Goal: Task Accomplishment & Management: Manage account settings

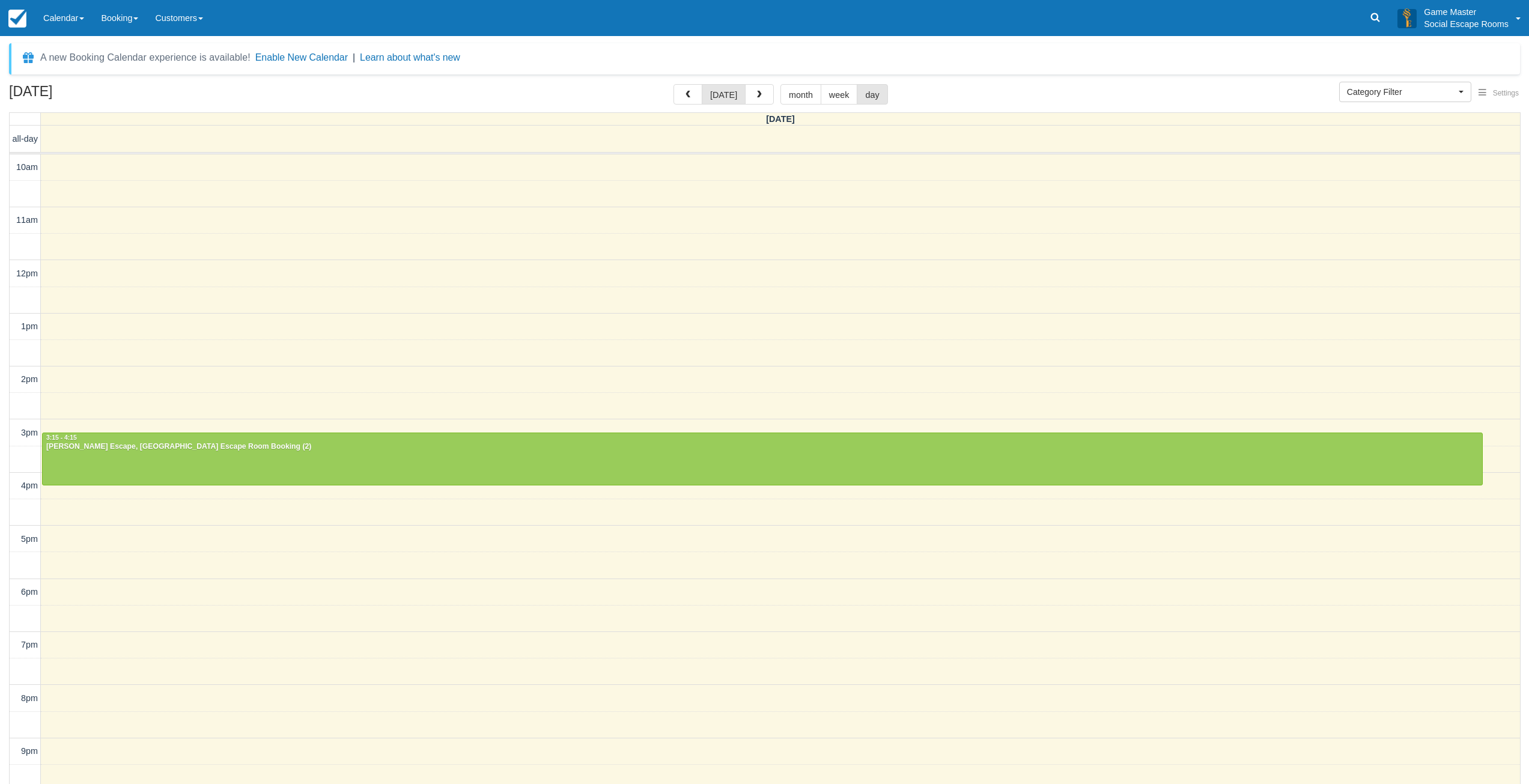
select select
click at [64, 21] on link "Calendar" at bounding box center [64, 18] width 58 height 36
click at [67, 172] on link "Day" at bounding box center [82, 164] width 95 height 26
select select
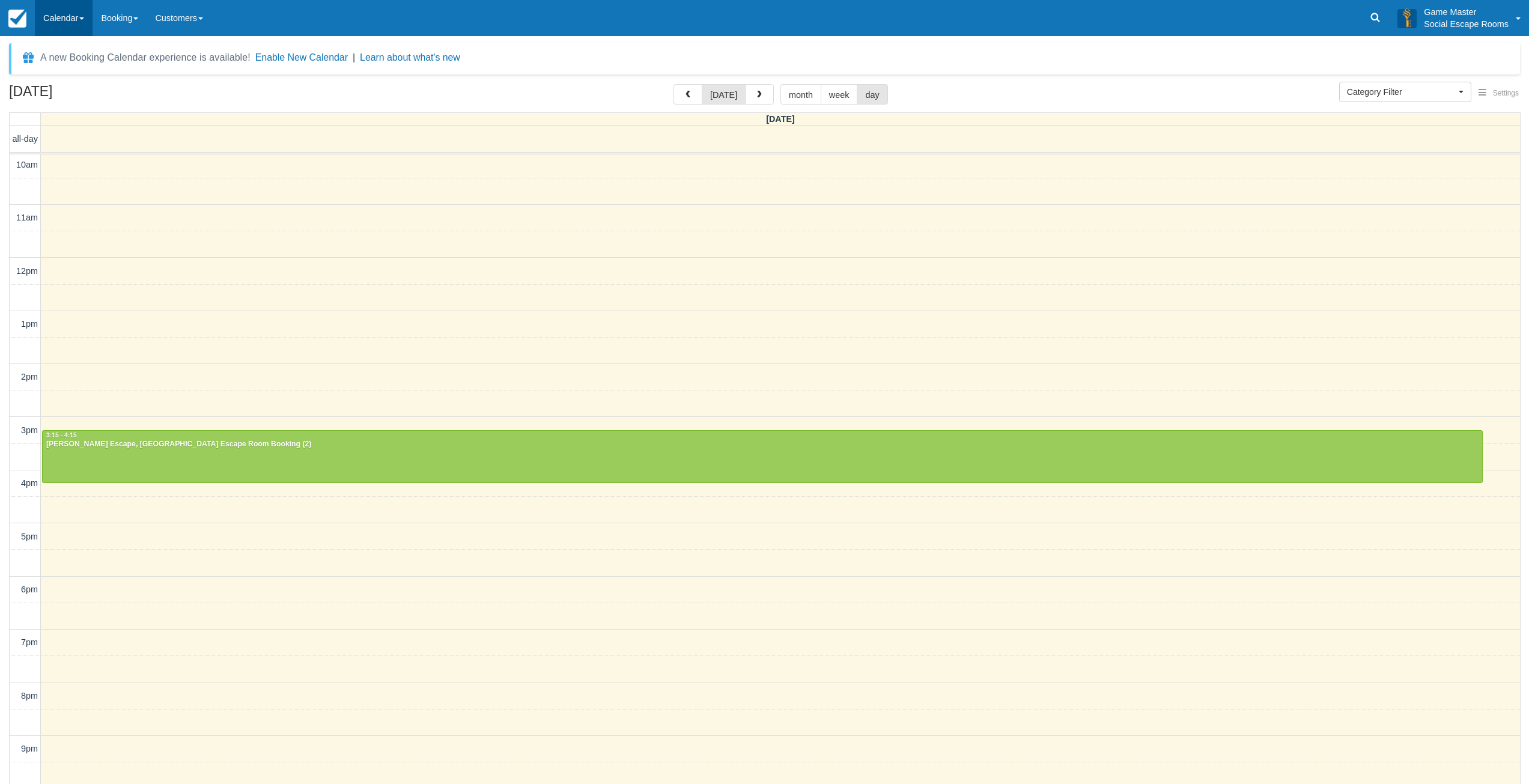
click at [45, 23] on link "Calendar" at bounding box center [64, 18] width 58 height 36
click at [67, 79] on link "Inventory" at bounding box center [82, 77] width 95 height 26
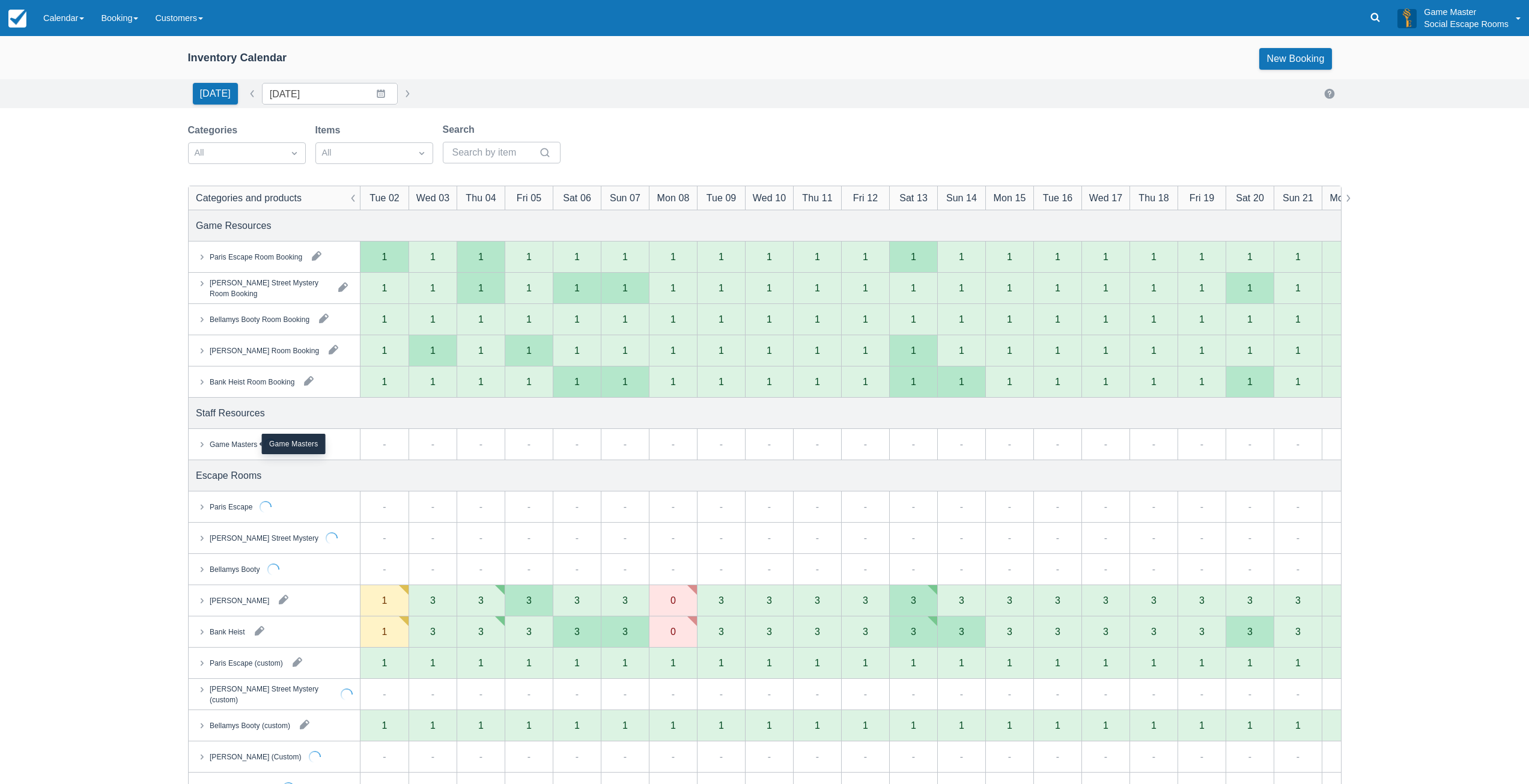
click at [230, 444] on div "Game Masters" at bounding box center [232, 444] width 47 height 11
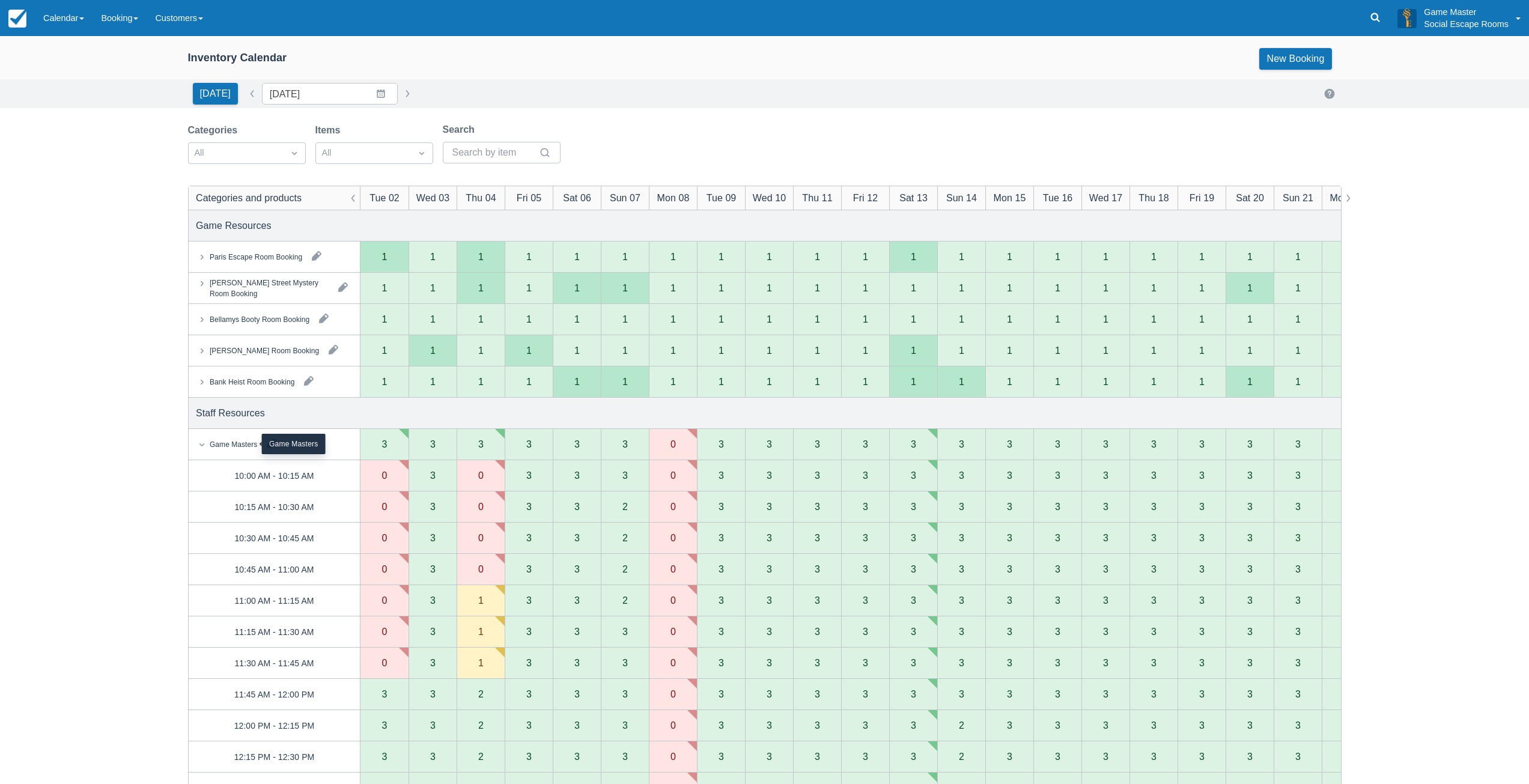
click at [230, 444] on div "Game Masters" at bounding box center [232, 444] width 47 height 11
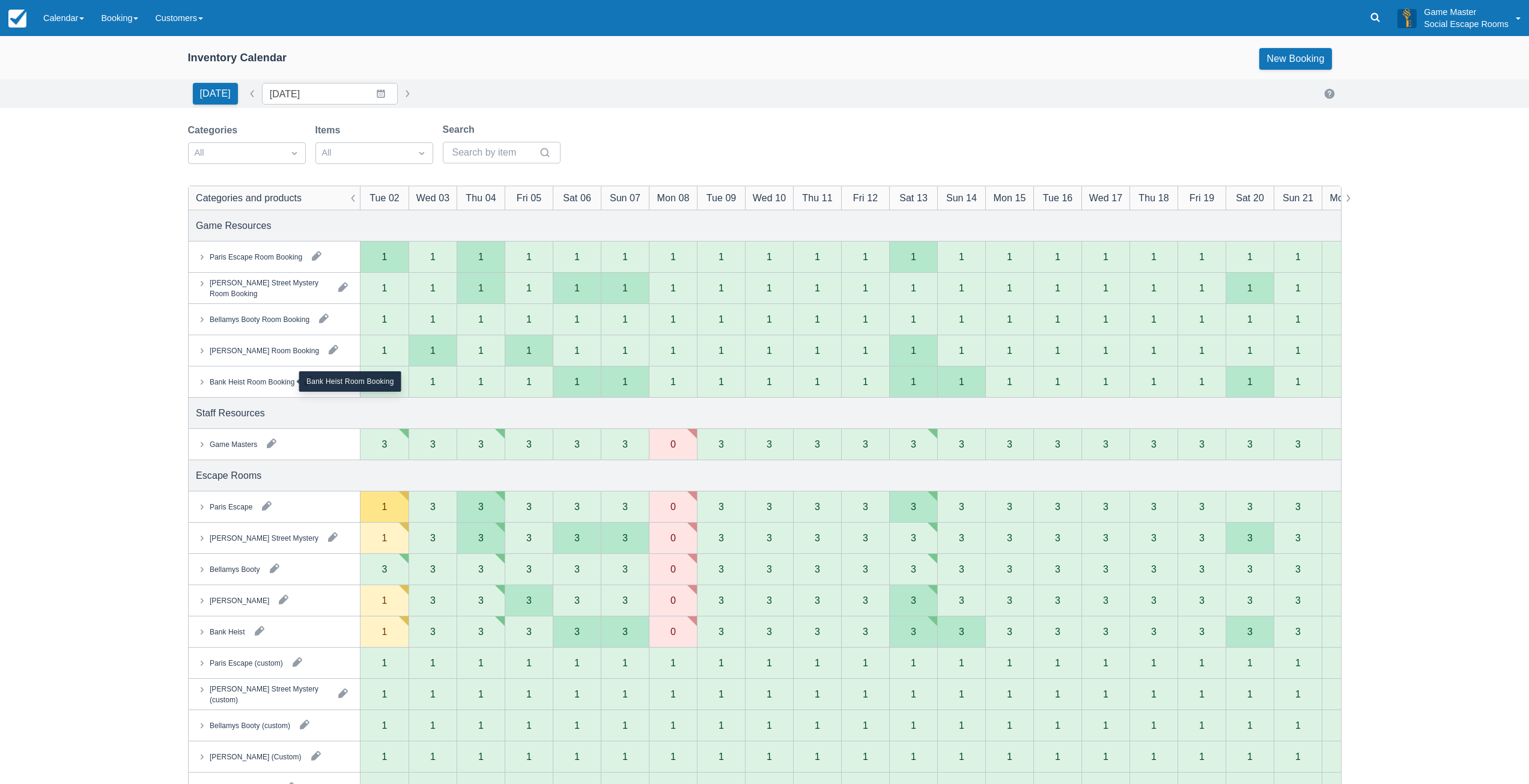
click at [247, 377] on div "Bank Heist Room Booking" at bounding box center [251, 382] width 85 height 11
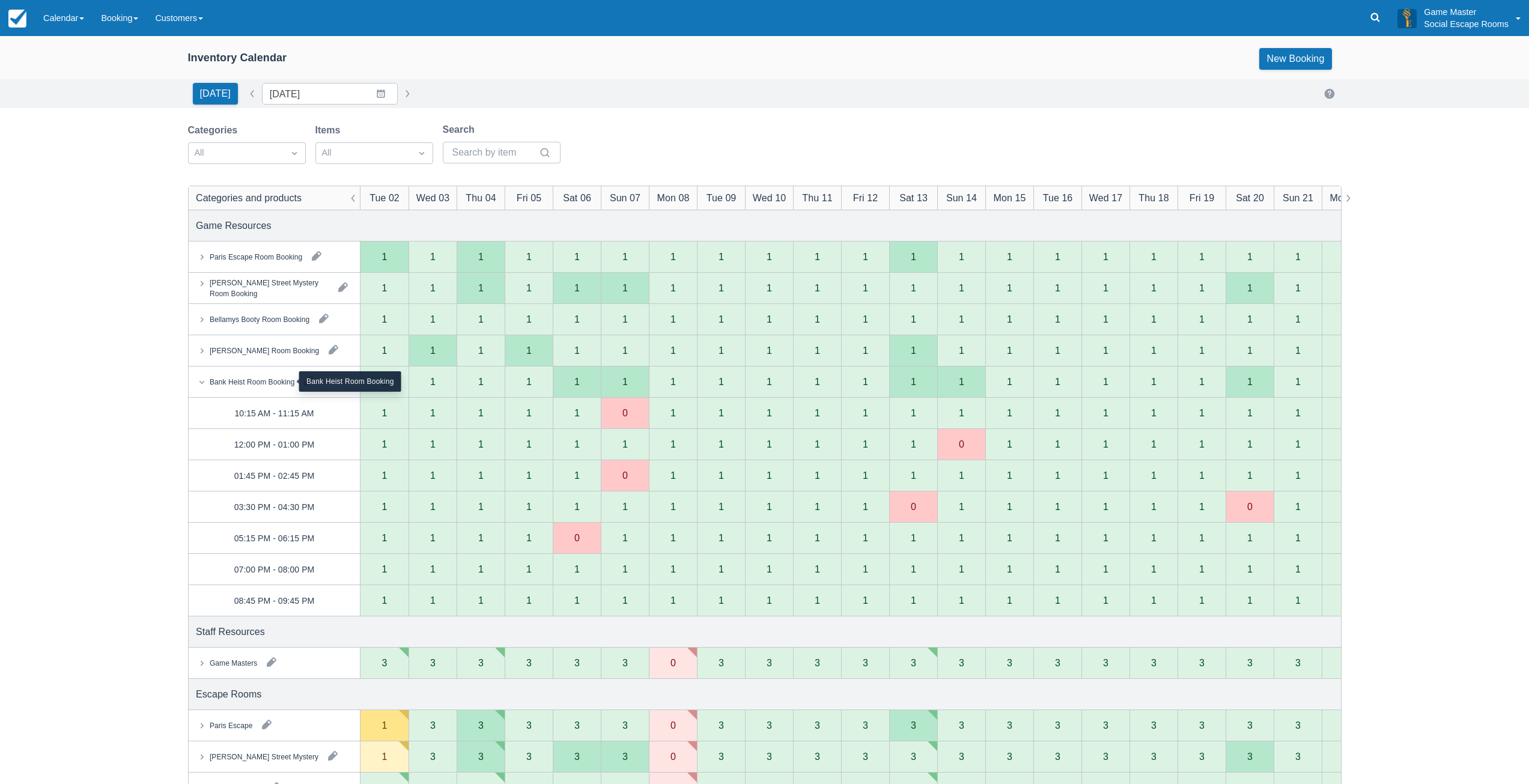
click at [252, 383] on div "Bank Heist Room Booking" at bounding box center [251, 382] width 85 height 11
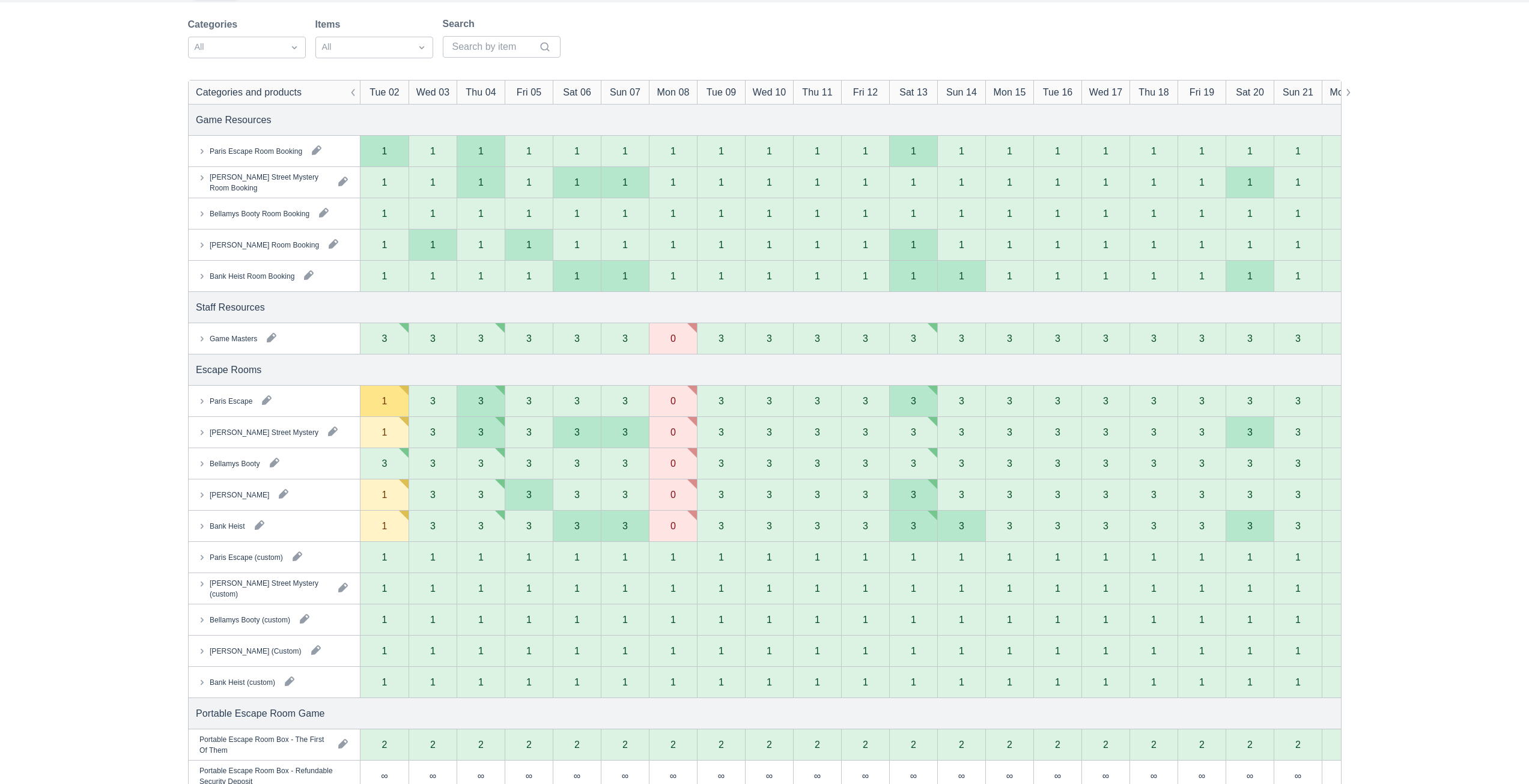
scroll to position [180, 0]
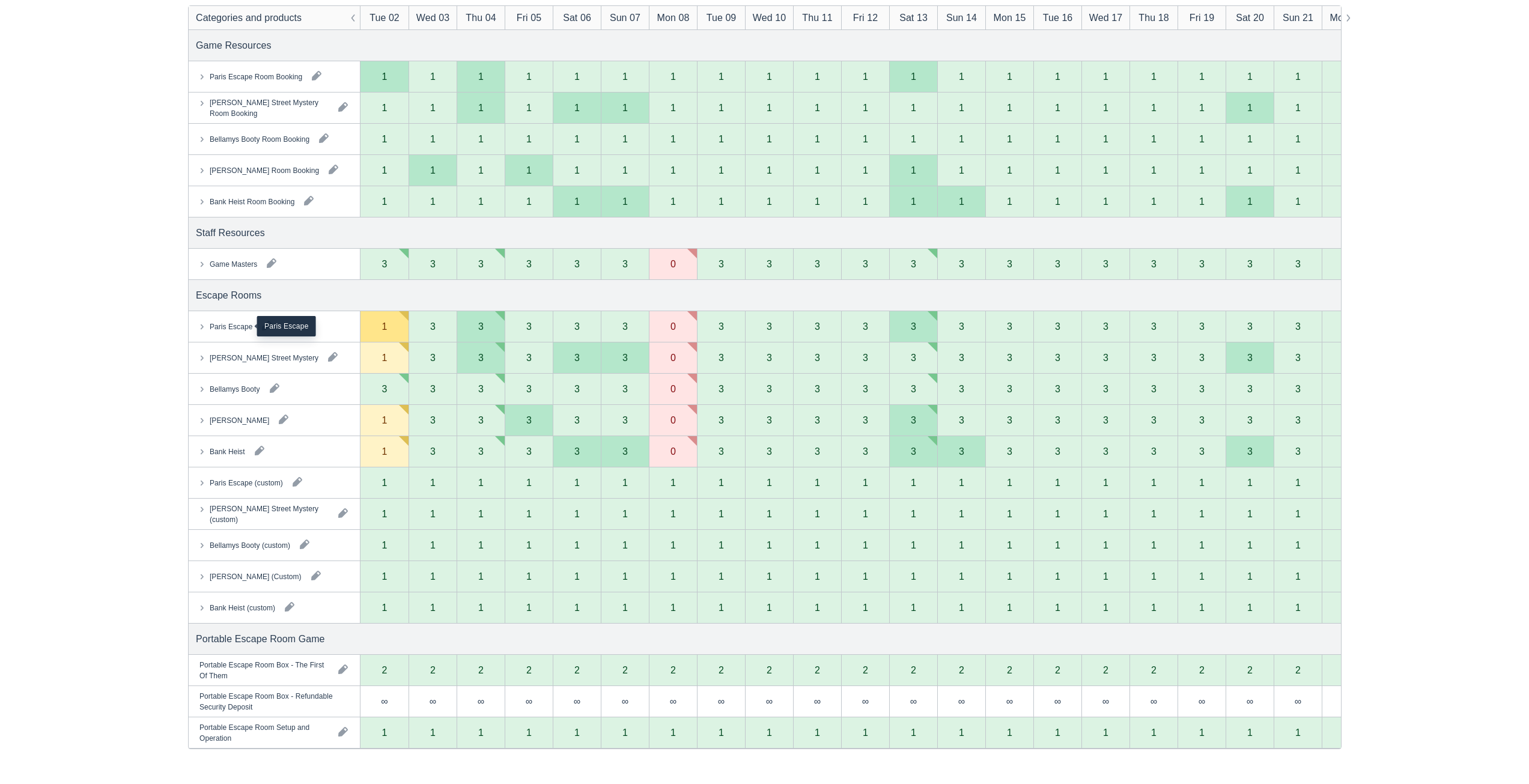
click at [238, 325] on div "Paris Escape" at bounding box center [230, 326] width 42 height 11
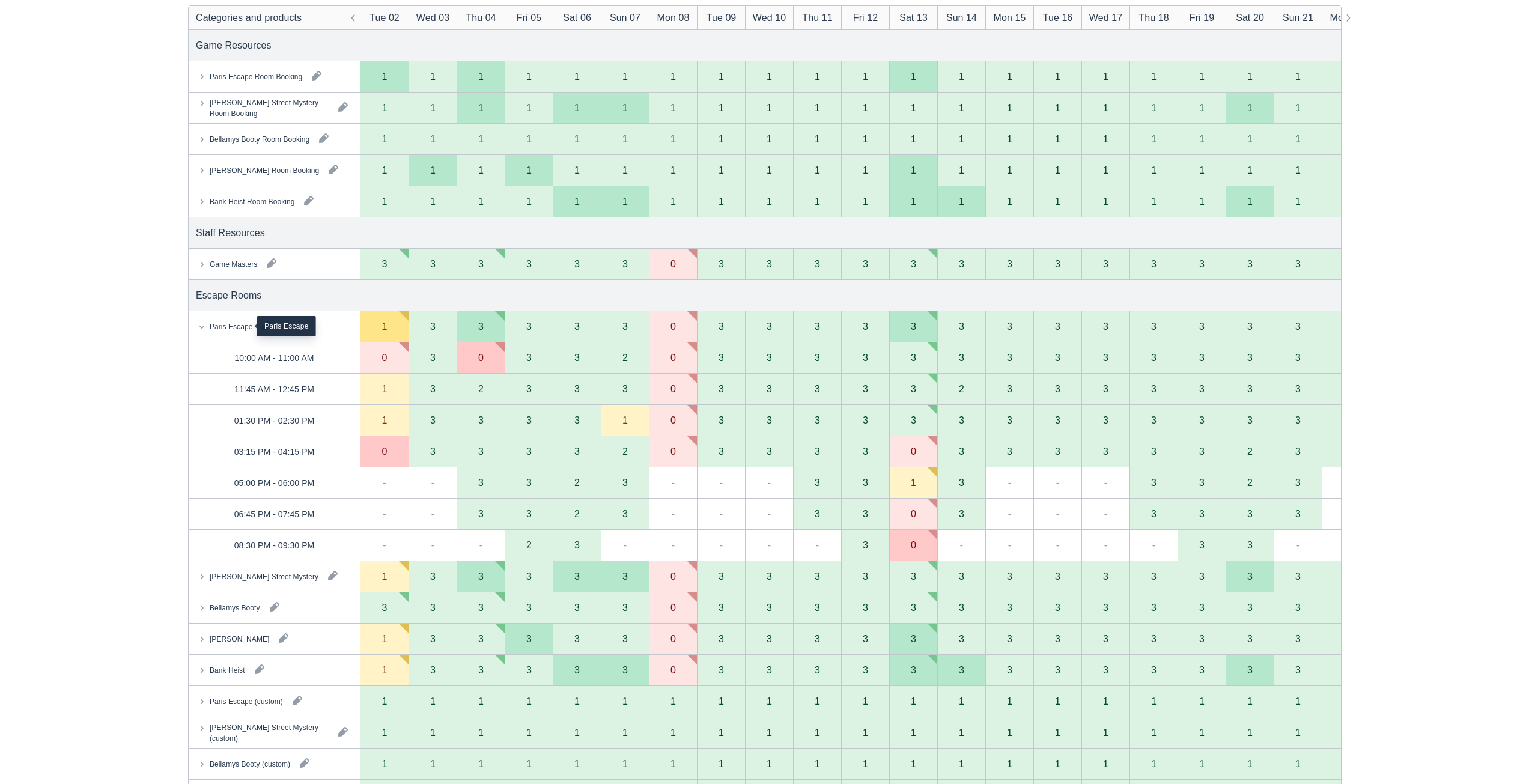
click at [238, 325] on div "Paris Escape" at bounding box center [230, 326] width 42 height 11
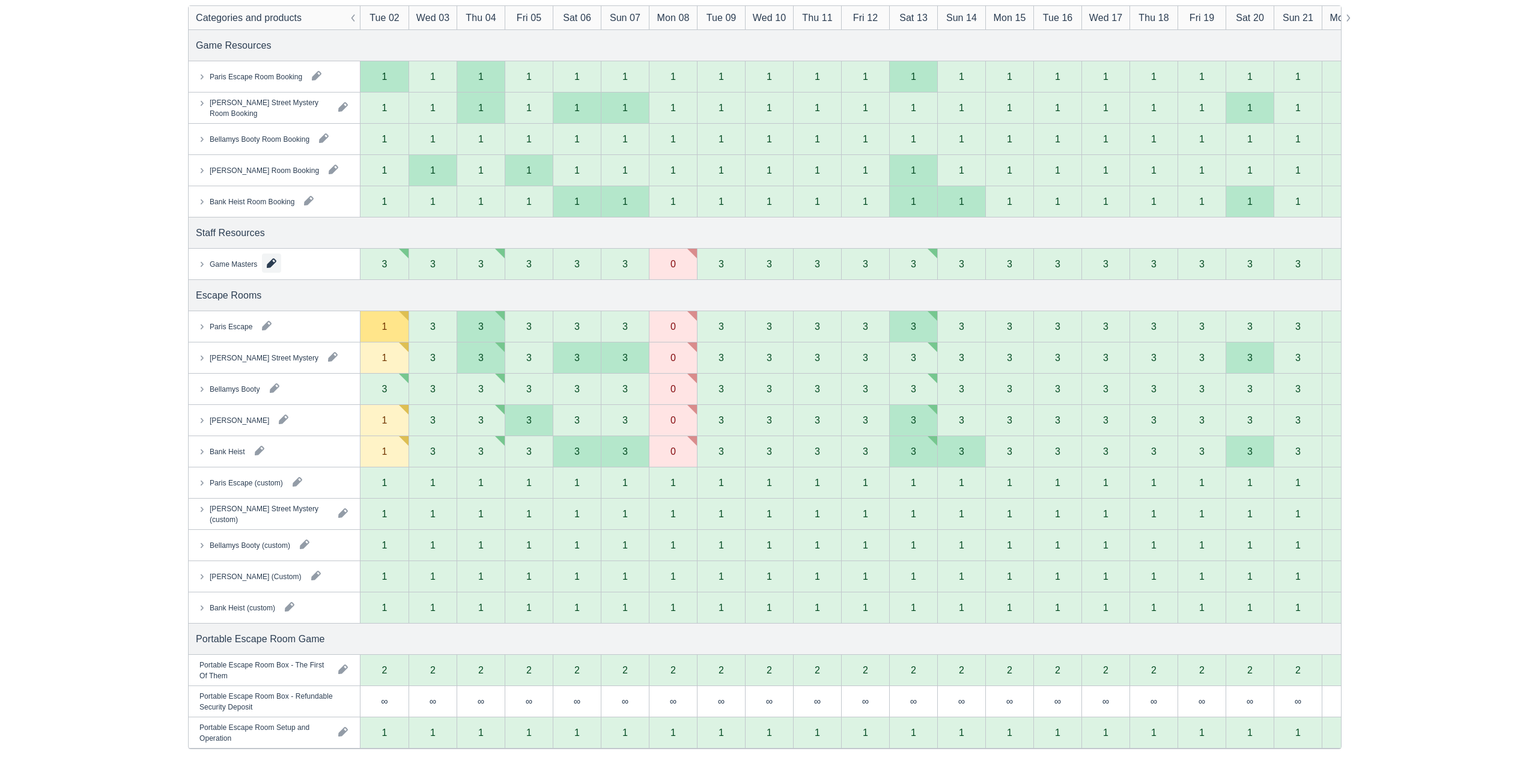
click at [270, 260] on button "button" at bounding box center [271, 263] width 19 height 19
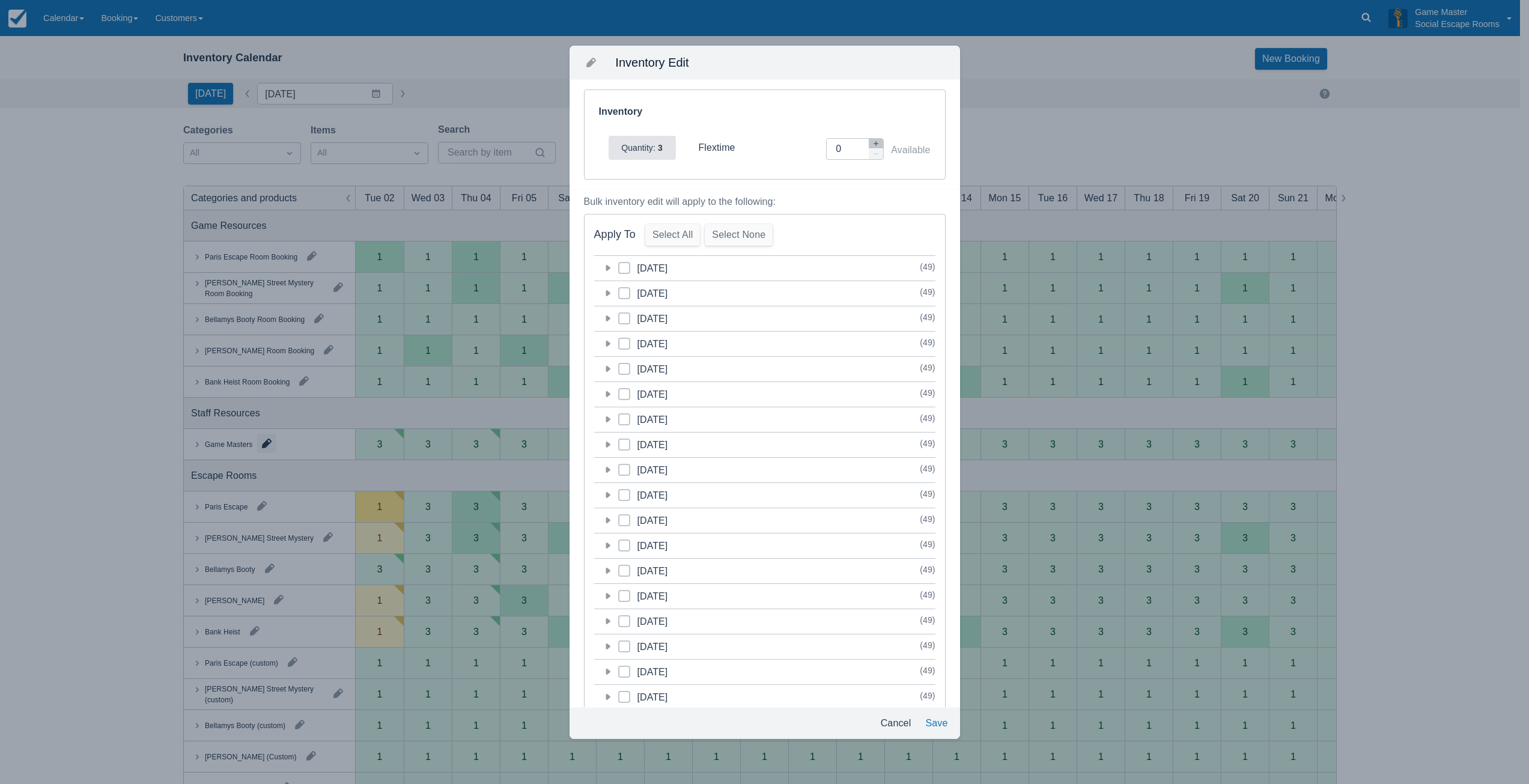
scroll to position [0, 0]
click at [630, 263] on span at bounding box center [628, 272] width 12 height 22
click at [622, 264] on input "category-1756735200" at bounding box center [622, 264] width 1 height 1
checkbox input "true"
click at [877, 145] on icon "button" at bounding box center [880, 143] width 7 height 7
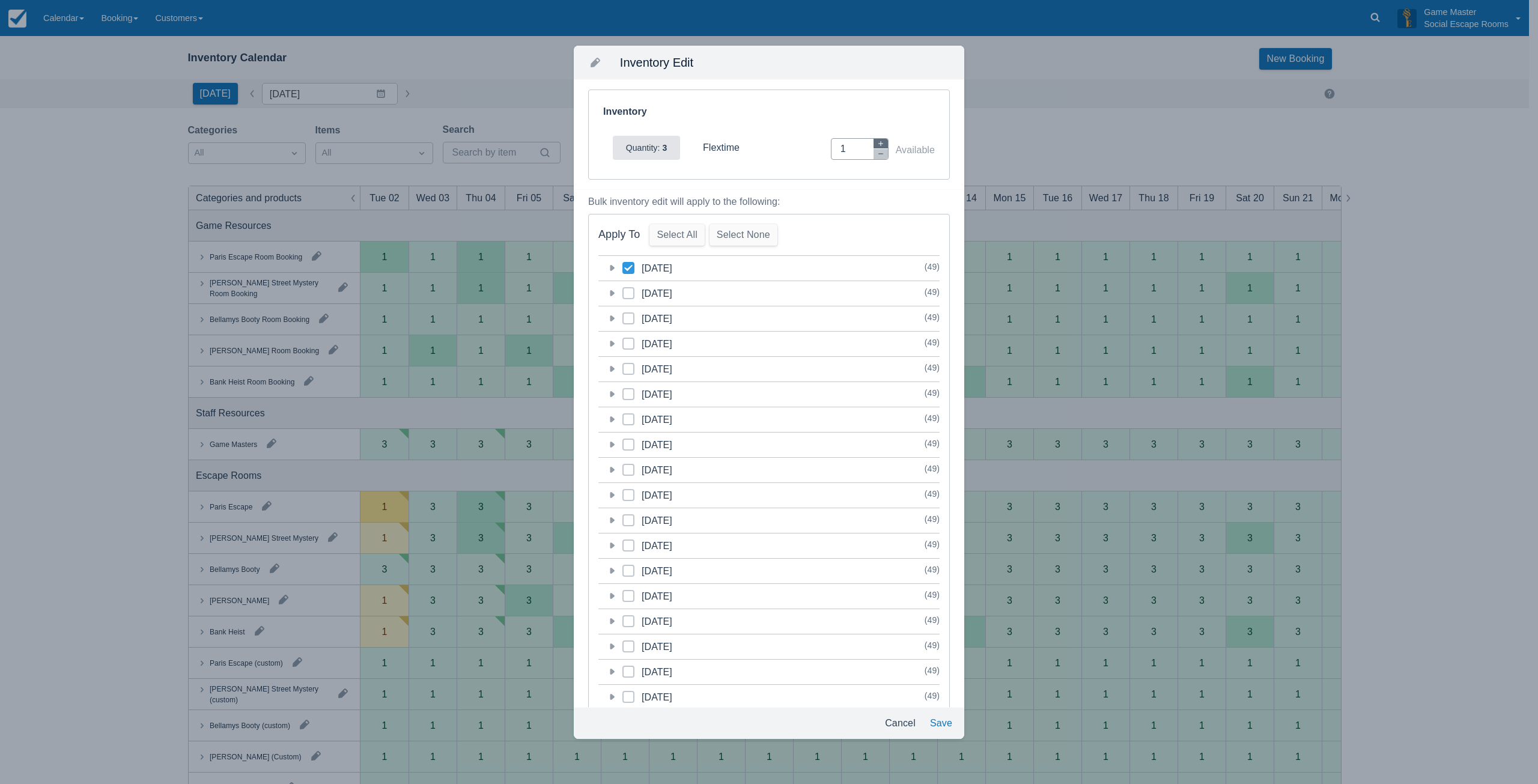
click at [877, 145] on icon "button" at bounding box center [880, 143] width 7 height 7
type input "2"
click at [937, 723] on button "Save" at bounding box center [941, 722] width 32 height 22
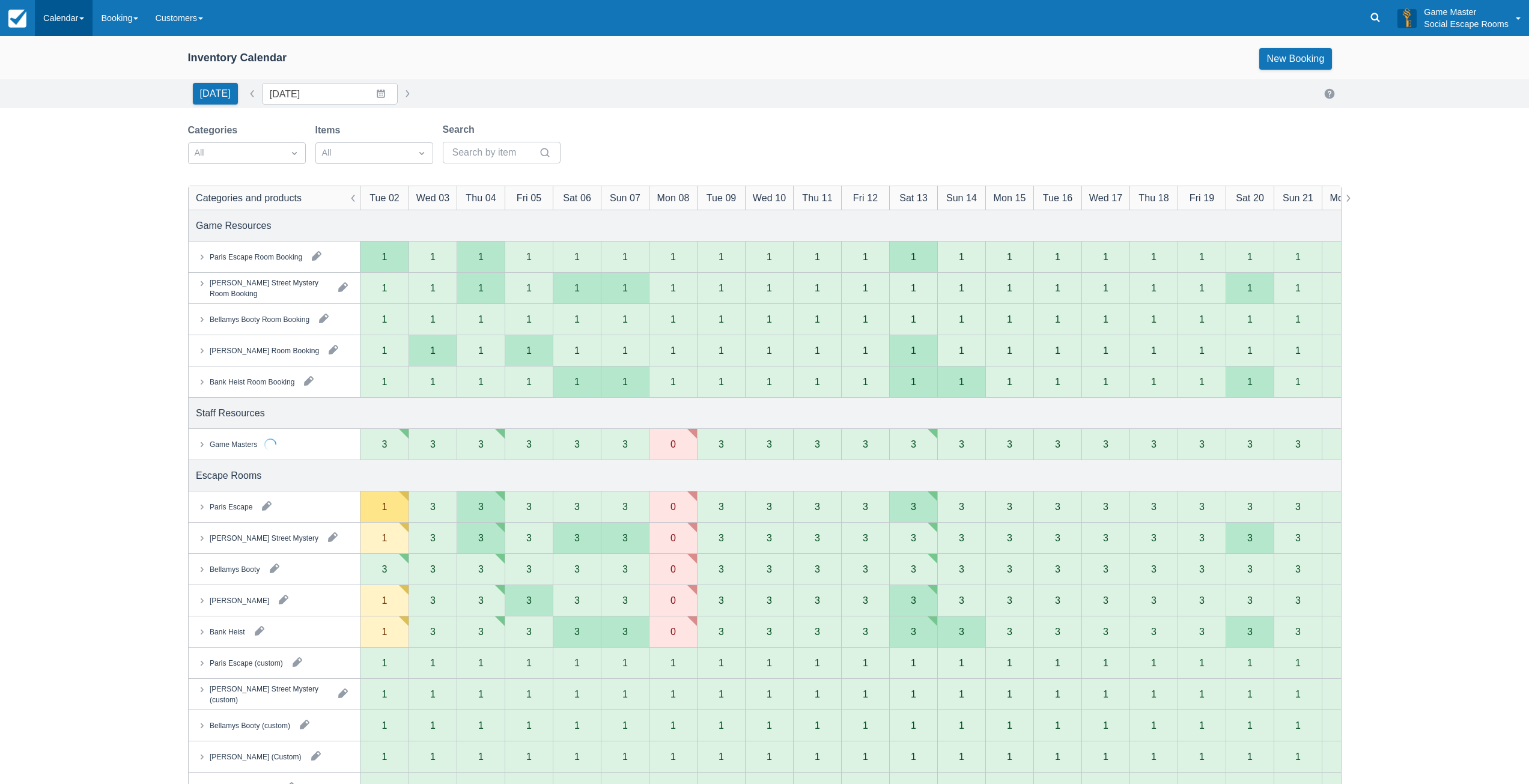
click at [61, 24] on link "Calendar" at bounding box center [64, 18] width 58 height 36
click at [66, 166] on link "Day" at bounding box center [82, 164] width 95 height 26
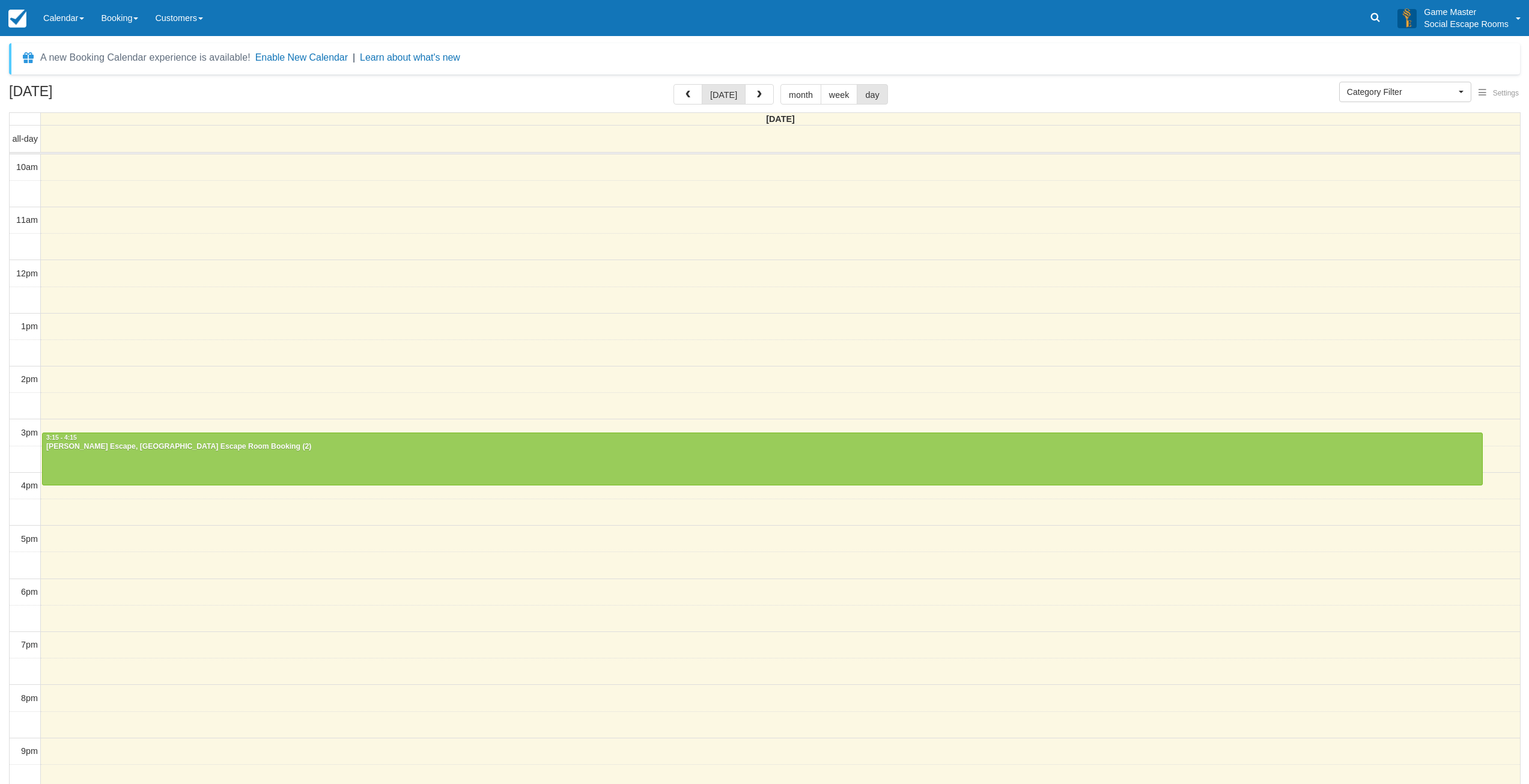
select select
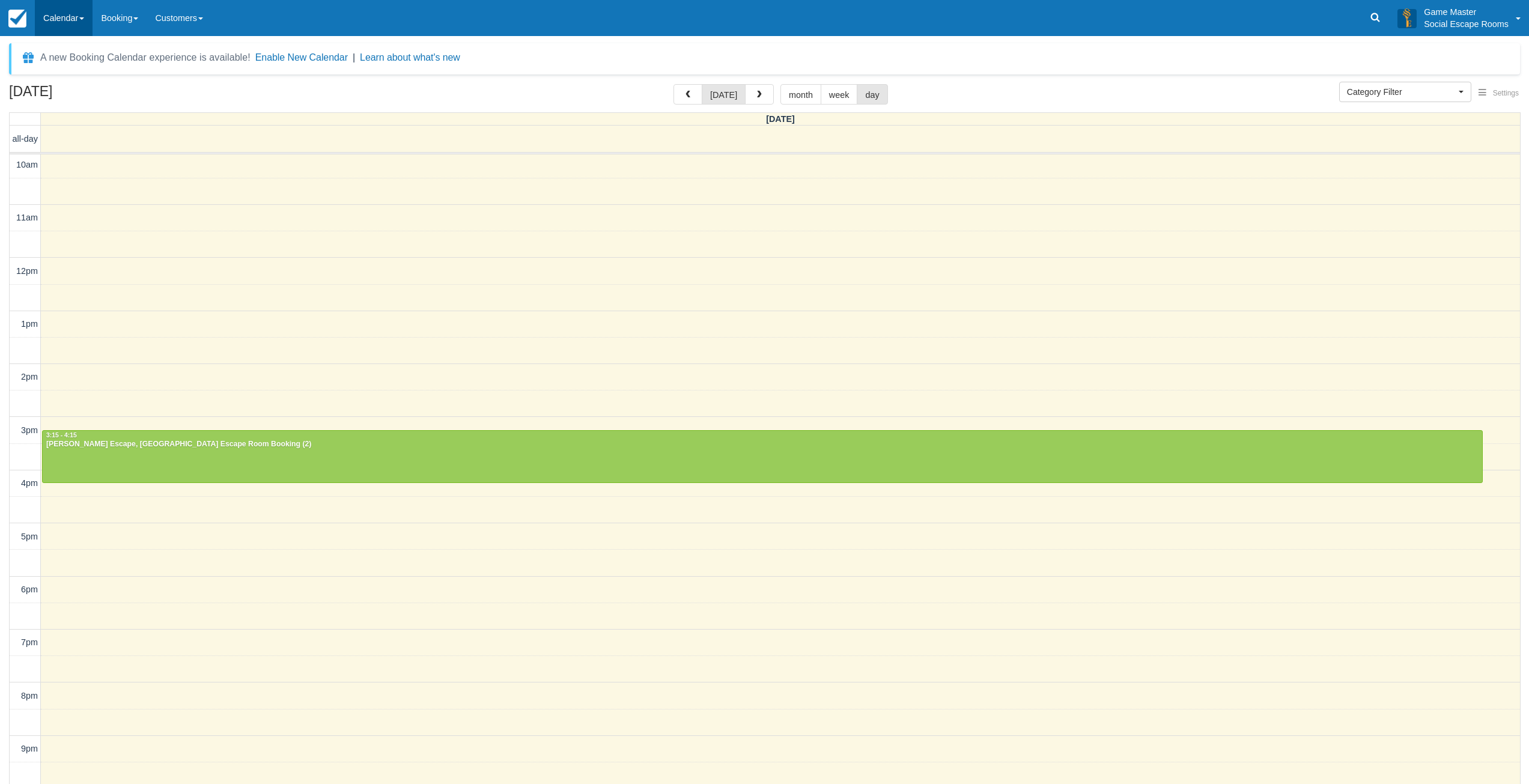
click at [74, 23] on link "Calendar" at bounding box center [64, 18] width 58 height 36
click at [63, 168] on link "Day" at bounding box center [82, 164] width 95 height 26
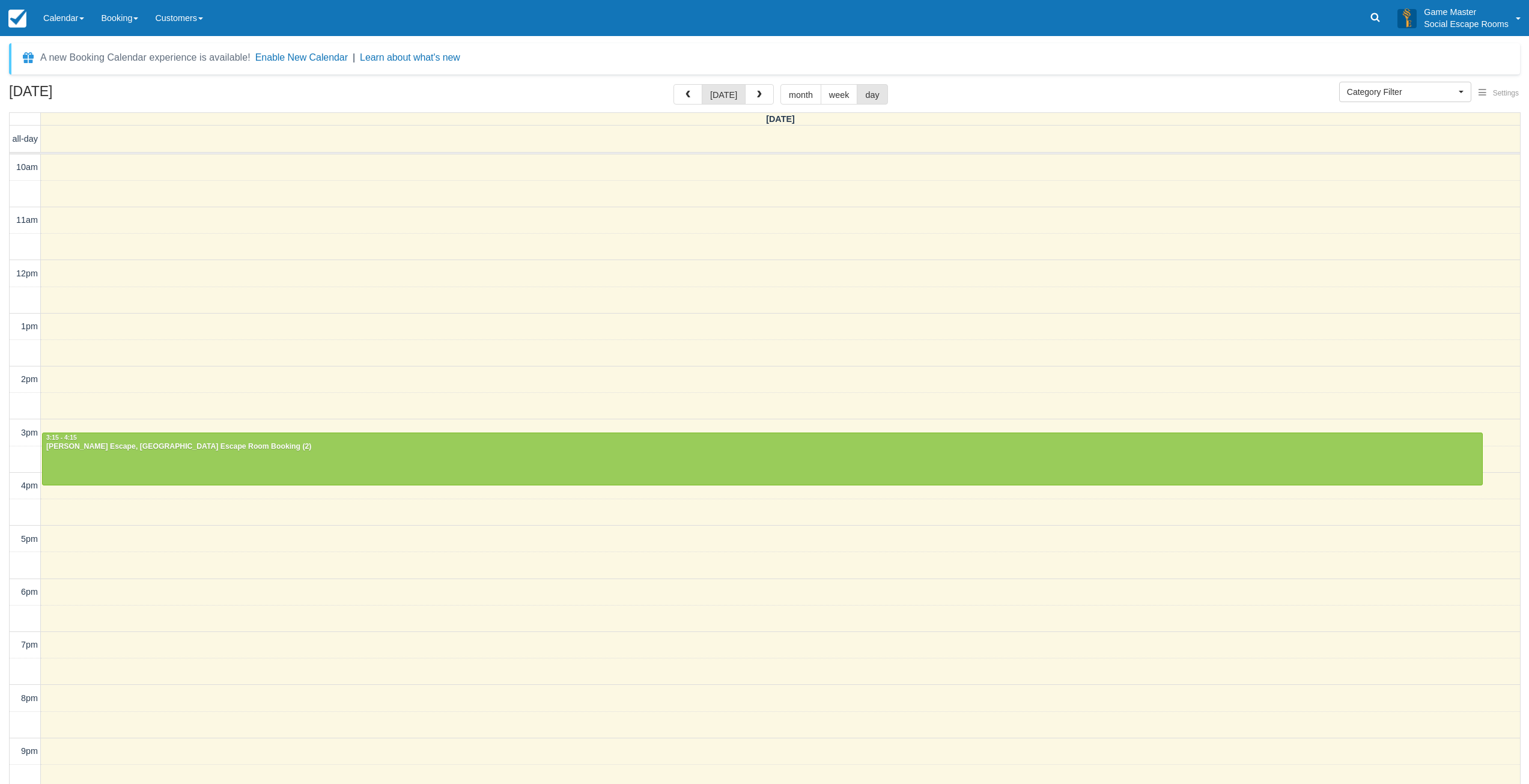
select select
